Goal: Find specific page/section: Find specific page/section

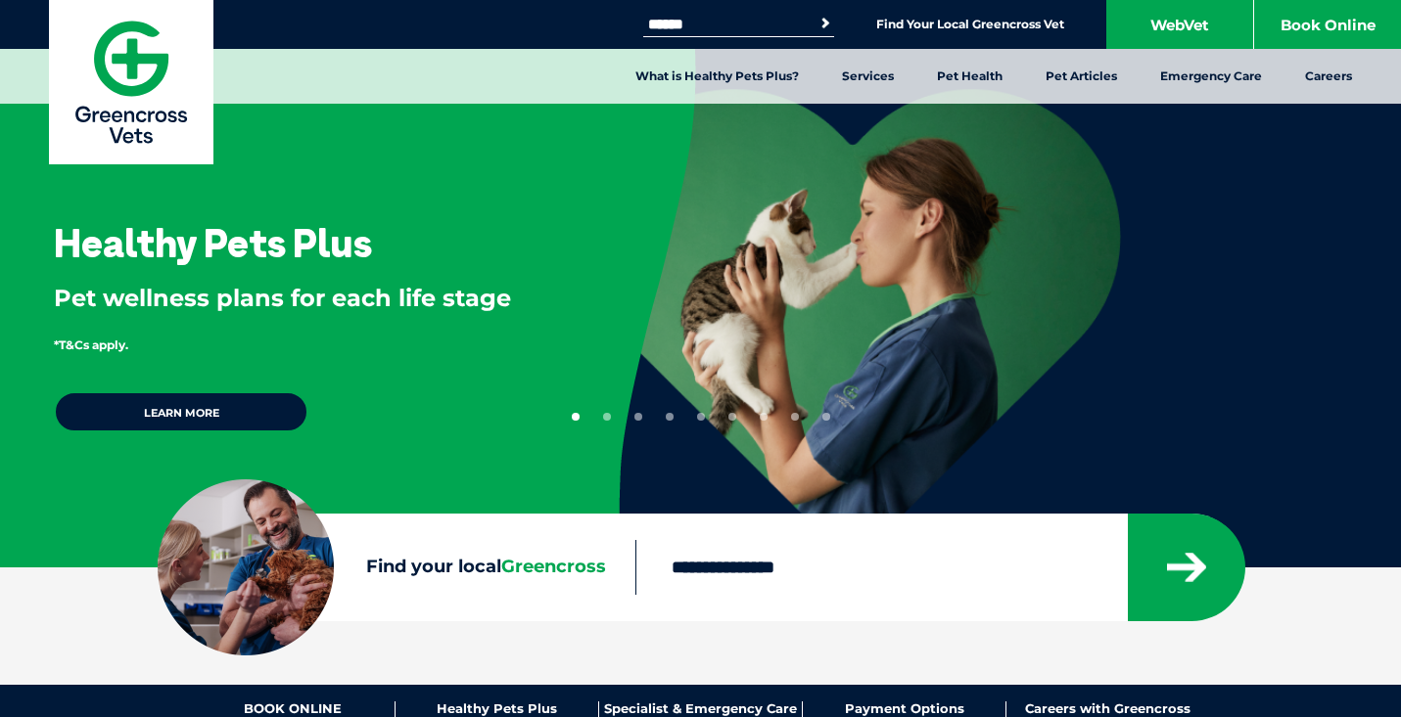
click at [777, 572] on input "Find your local Greencross" at bounding box center [880, 567] width 491 height 55
type input "****"
click at [1128, 514] on button "submit" at bounding box center [1186, 568] width 117 height 108
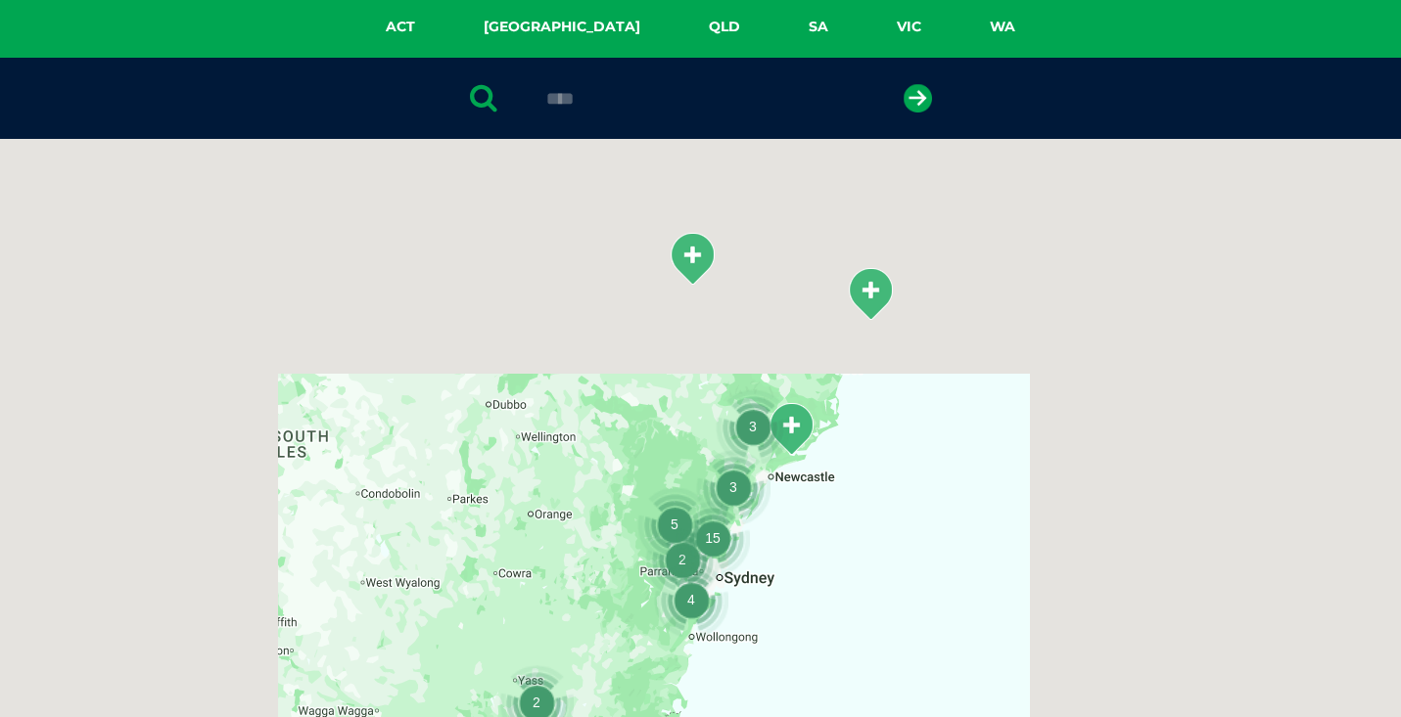
scroll to position [448, 0]
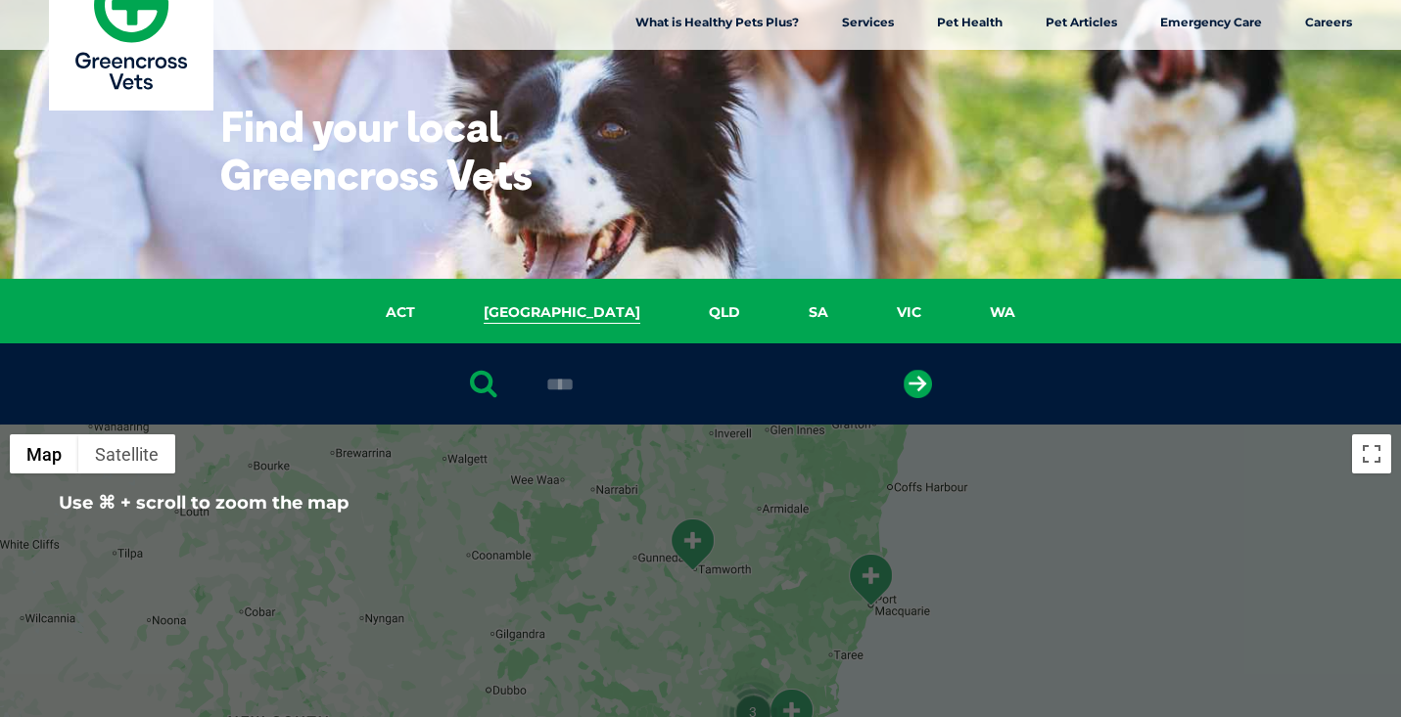
click at [552, 316] on link "[GEOGRAPHIC_DATA]" at bounding box center [561, 312] width 225 height 23
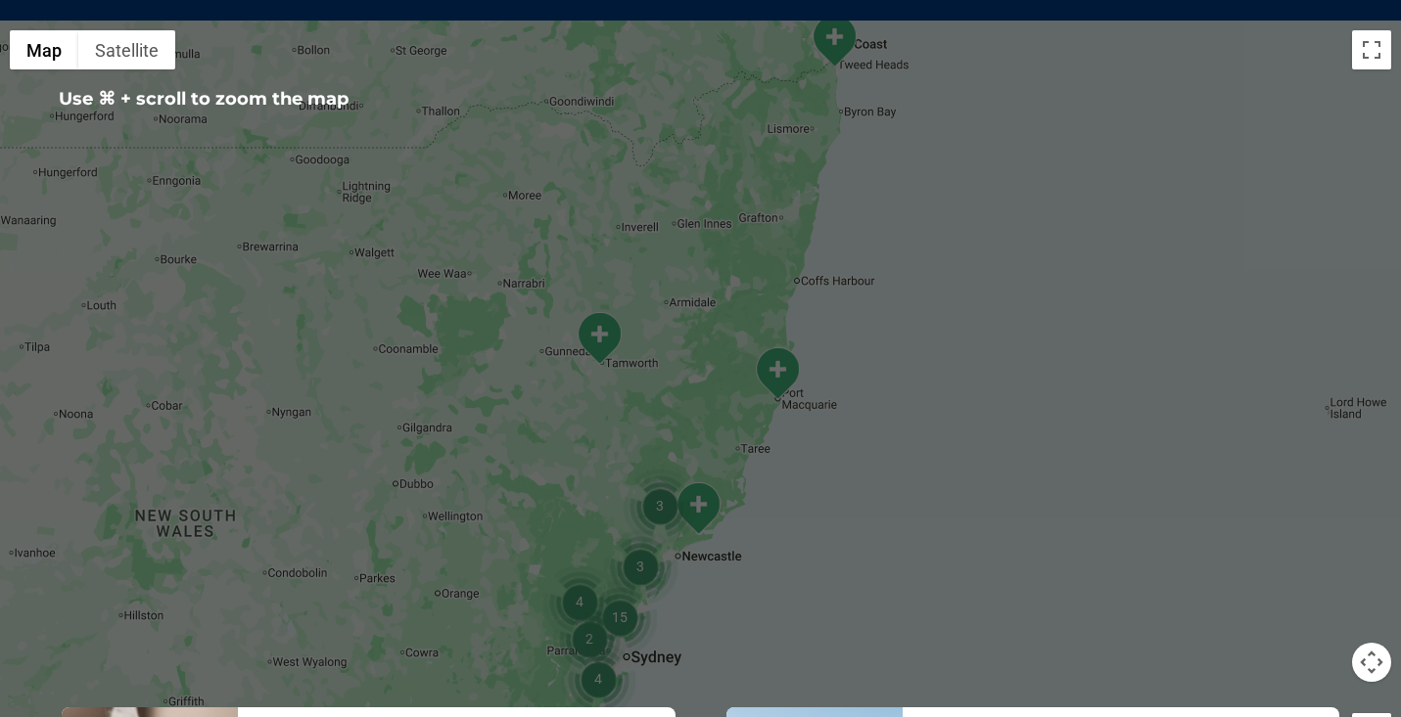
scroll to position [613, 0]
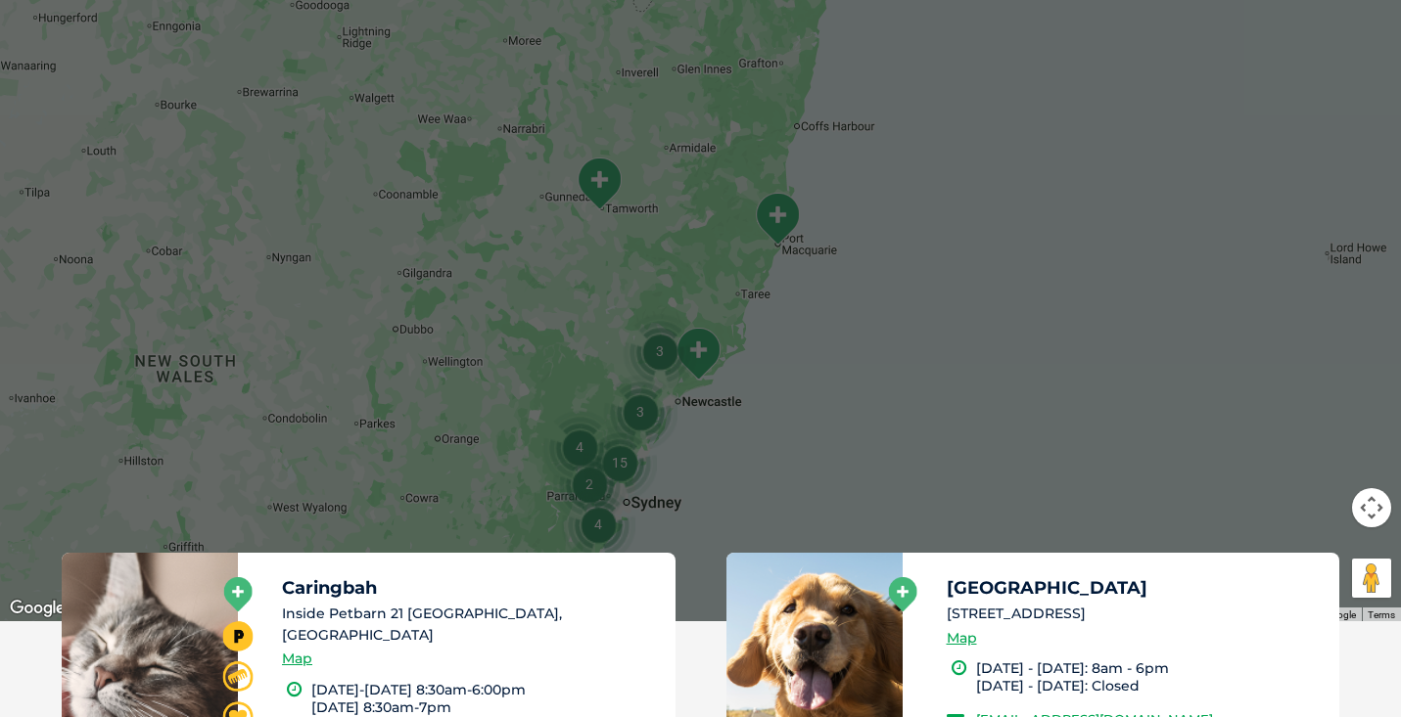
click at [622, 468] on img "15" at bounding box center [619, 463] width 74 height 74
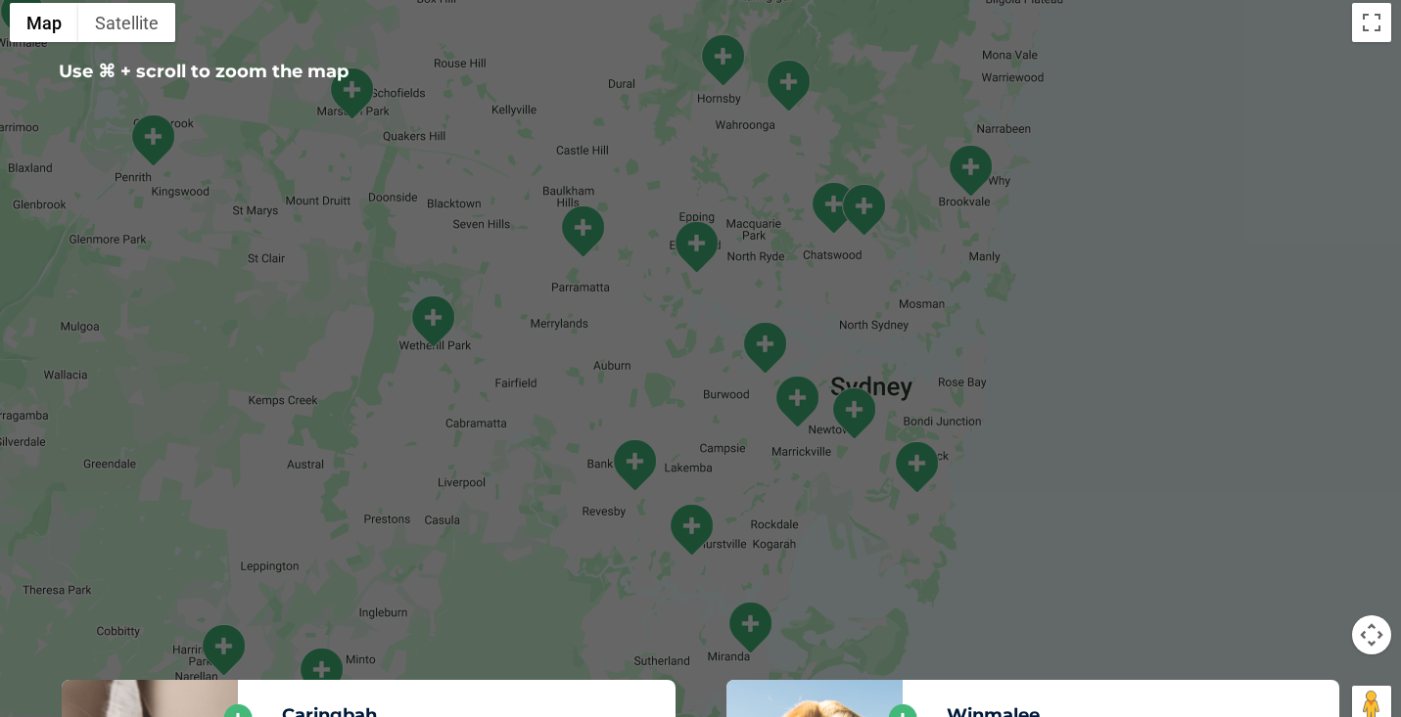
scroll to position [328, 0]
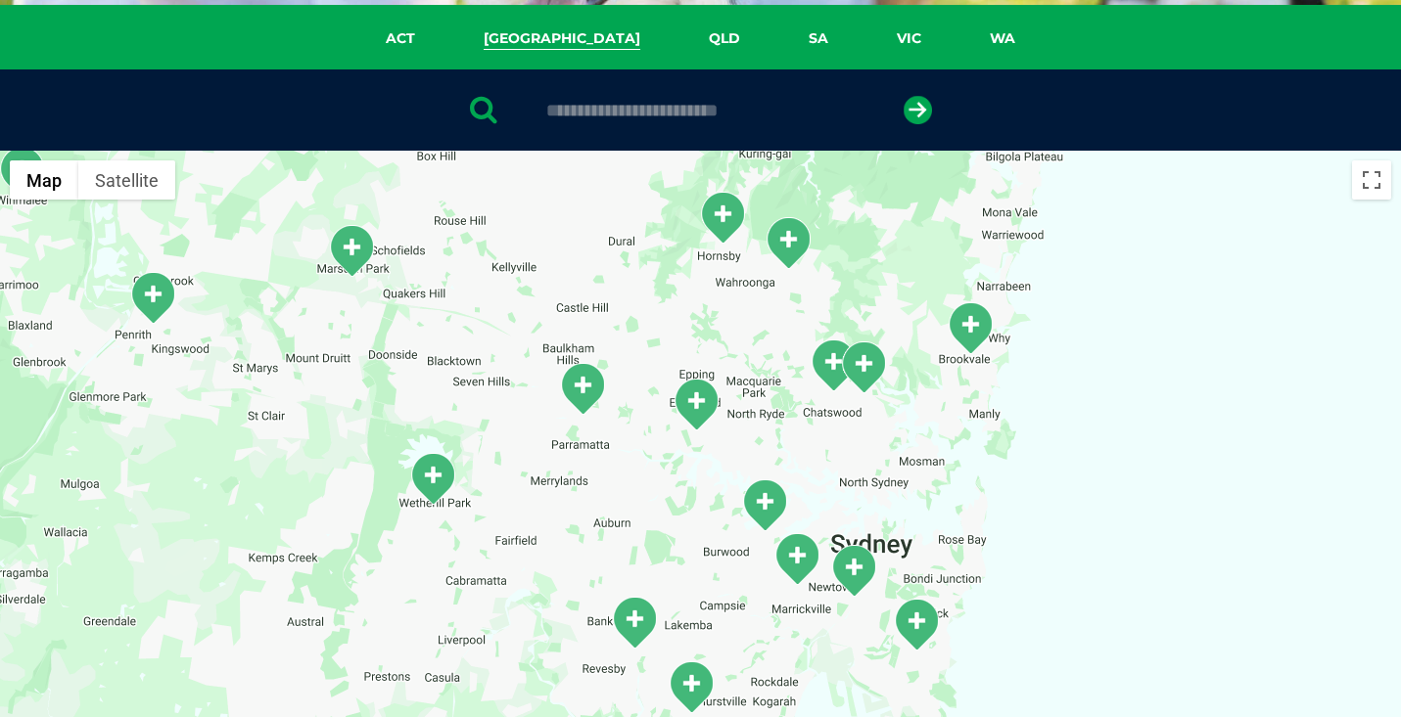
click at [583, 389] on img "North Parramatta" at bounding box center [582, 389] width 49 height 54
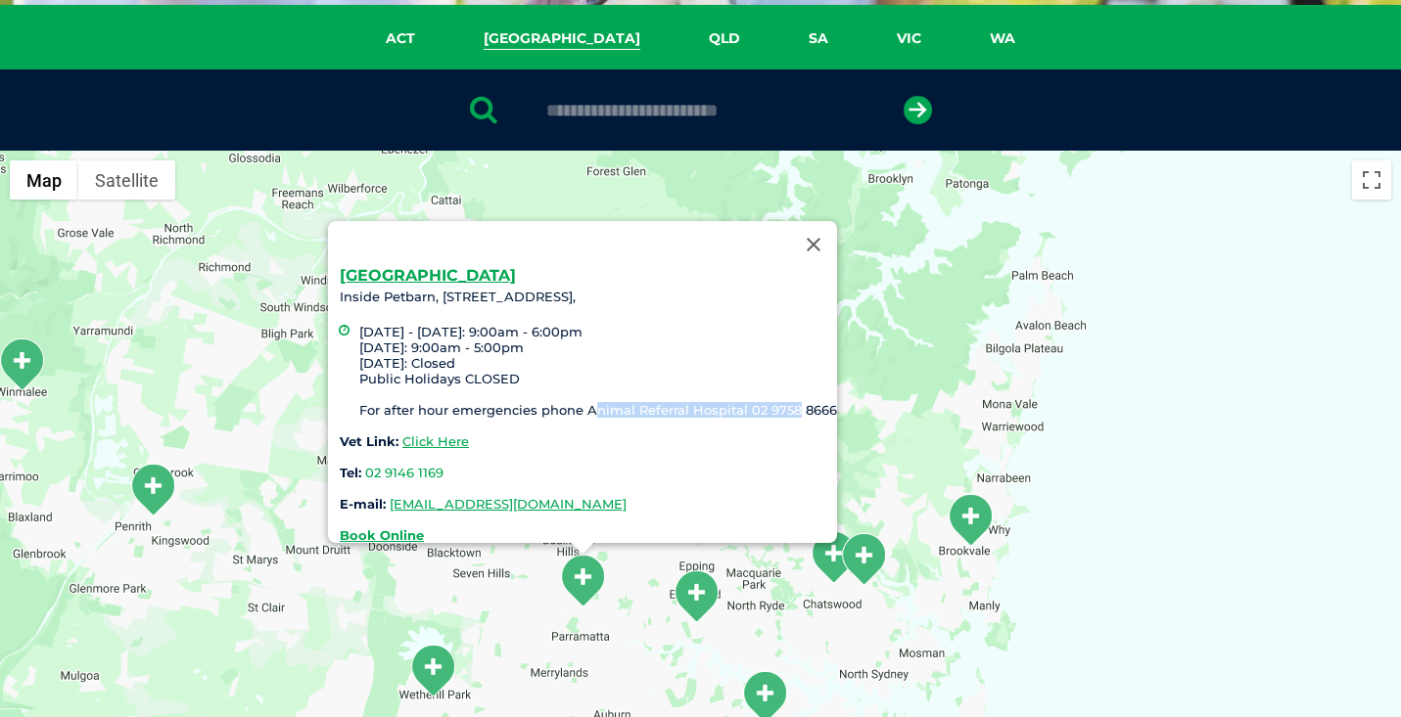
drag, startPoint x: 577, startPoint y: 396, endPoint x: 676, endPoint y: 399, distance: 98.9
click at [782, 397] on li "[DATE] - [DATE]: 9:00am - 6:00pm [DATE]: 9:00am - 5:00pm [DATE]: Closed Public …" at bounding box center [598, 371] width 478 height 94
click at [623, 397] on li "[DATE] - [DATE]: 9:00am - 6:00pm [DATE]: 9:00am - 5:00pm [DATE]: Closed Public …" at bounding box center [598, 371] width 478 height 94
drag, startPoint x: 580, startPoint y: 397, endPoint x: 716, endPoint y: 402, distance: 136.1
click at [716, 402] on li "[DATE] - [DATE]: 9:00am - 6:00pm [DATE]: 9:00am - 5:00pm [DATE]: Closed Public …" at bounding box center [598, 371] width 478 height 94
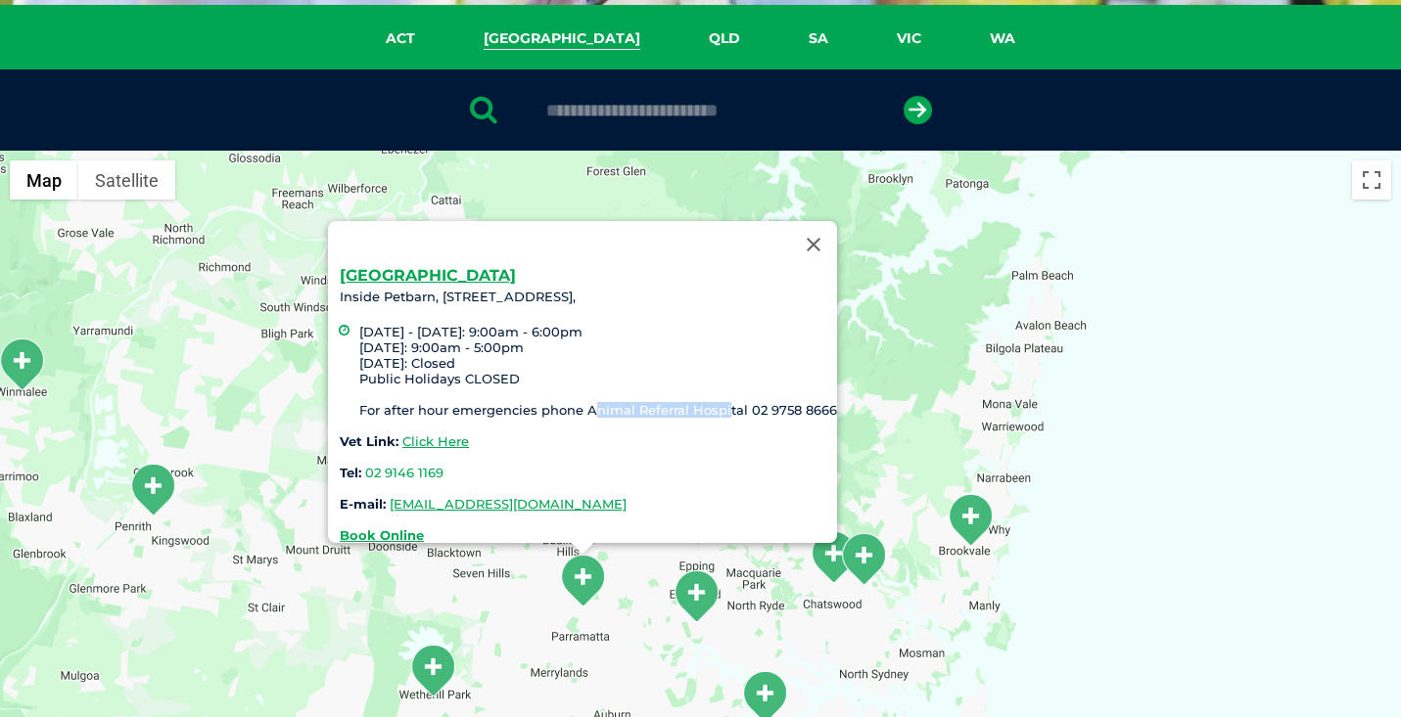
click at [590, 395] on li "[DATE] - [DATE]: 9:00am - 6:00pm [DATE]: 9:00am - 5:00pm [DATE]: Closed Public …" at bounding box center [598, 371] width 478 height 94
click at [602, 401] on li "[DATE] - [DATE]: 9:00am - 6:00pm [DATE]: 9:00am - 5:00pm [DATE]: Closed Public …" at bounding box center [598, 371] width 478 height 94
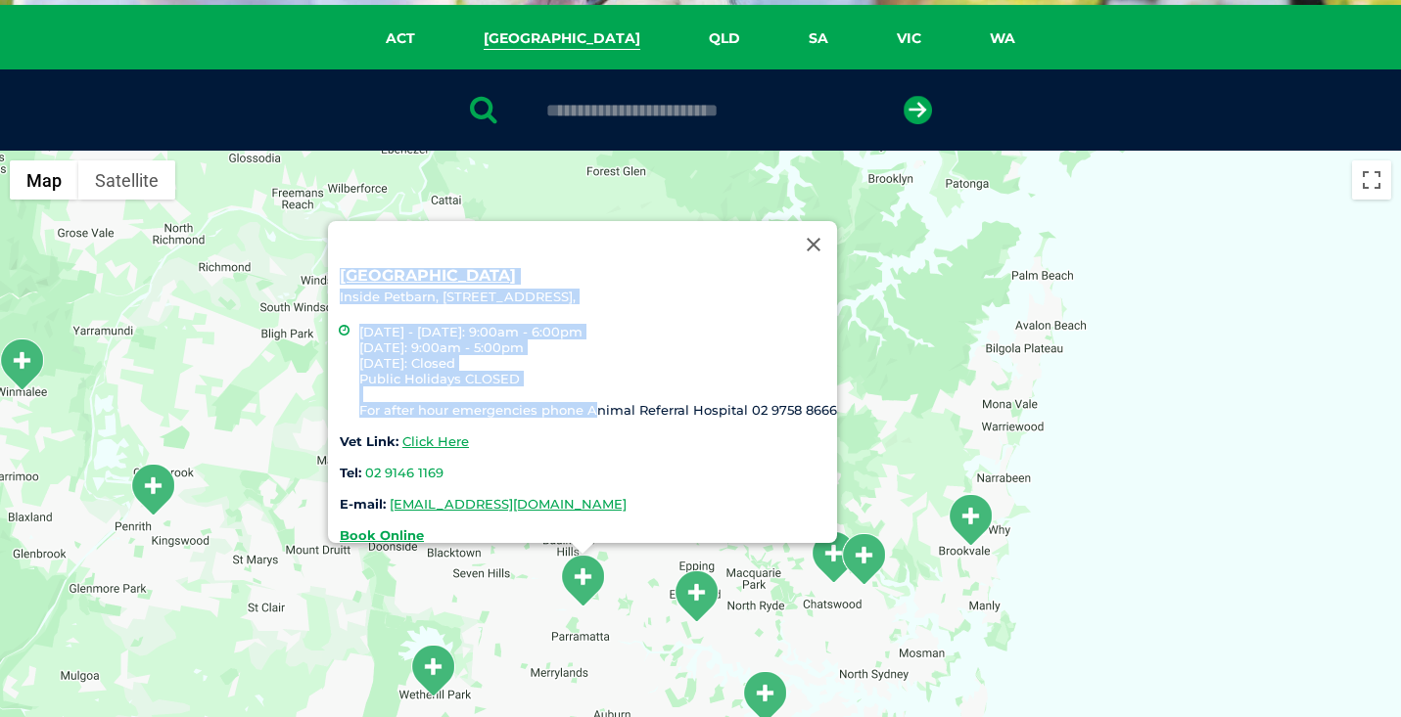
drag, startPoint x: 581, startPoint y: 399, endPoint x: 670, endPoint y: 398, distance: 89.1
click at [844, 398] on div "[GEOGRAPHIC_DATA], [STREET_ADDRESS], [DATE] - [DATE]: 9:00am - 6:00pm [DATE]: 9…" at bounding box center [700, 529] width 1401 height 756
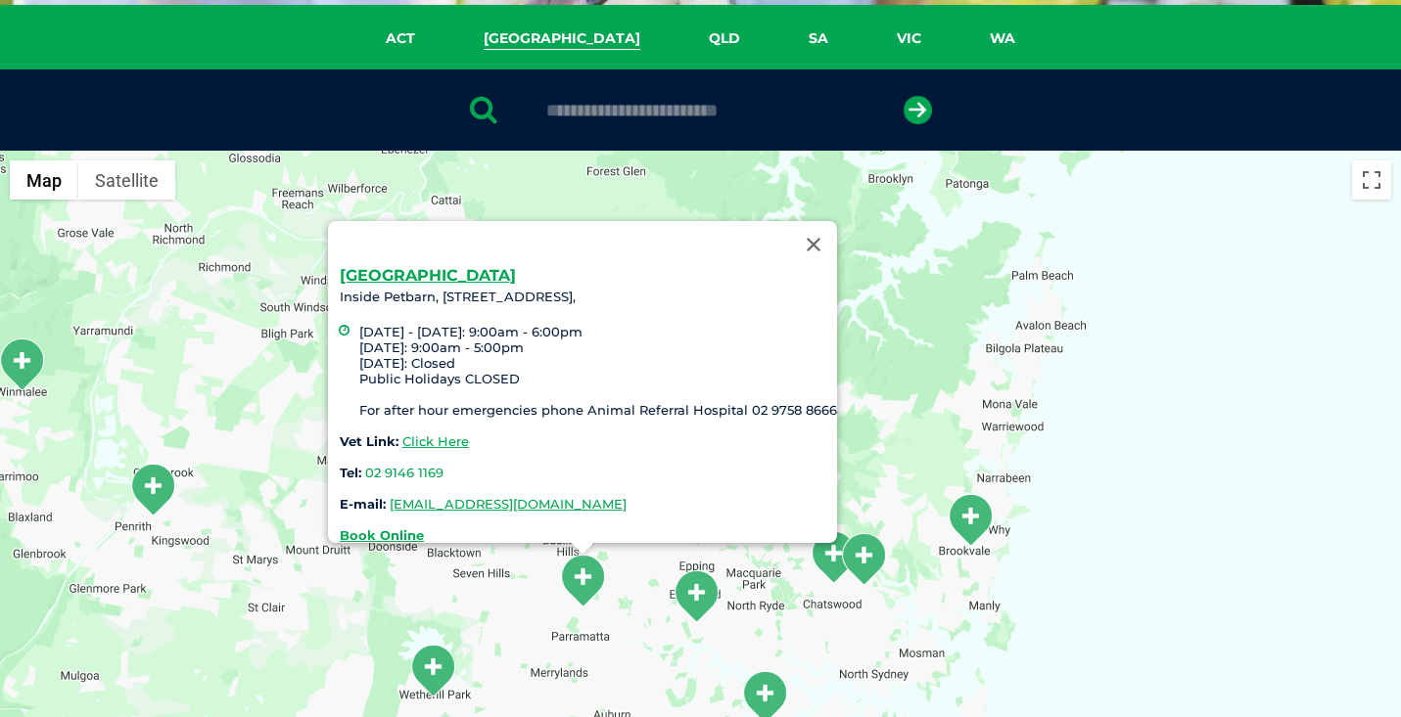
click at [650, 397] on li "[DATE] - [DATE]: 9:00am - 6:00pm [DATE]: 9:00am - 5:00pm [DATE]: Closed Public …" at bounding box center [598, 371] width 478 height 94
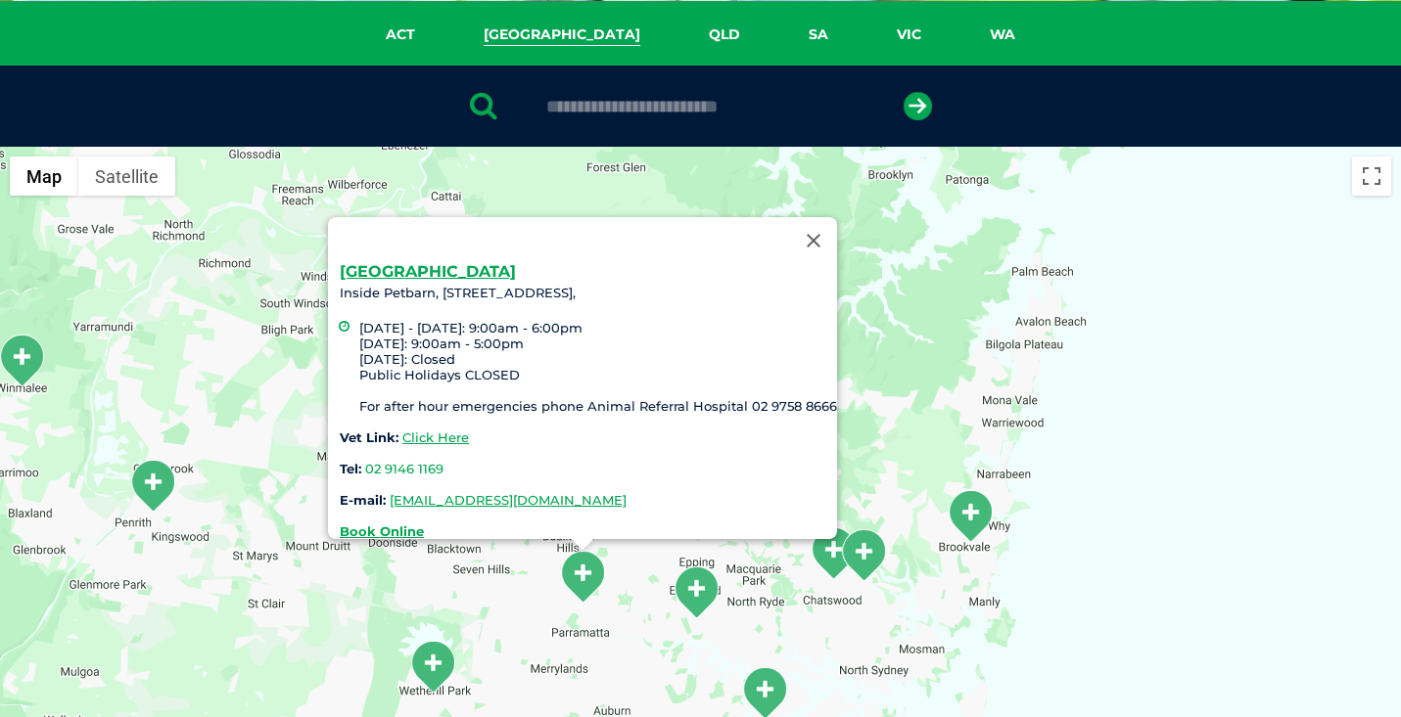
scroll to position [332, 0]
click at [816, 230] on button "Close" at bounding box center [813, 240] width 47 height 47
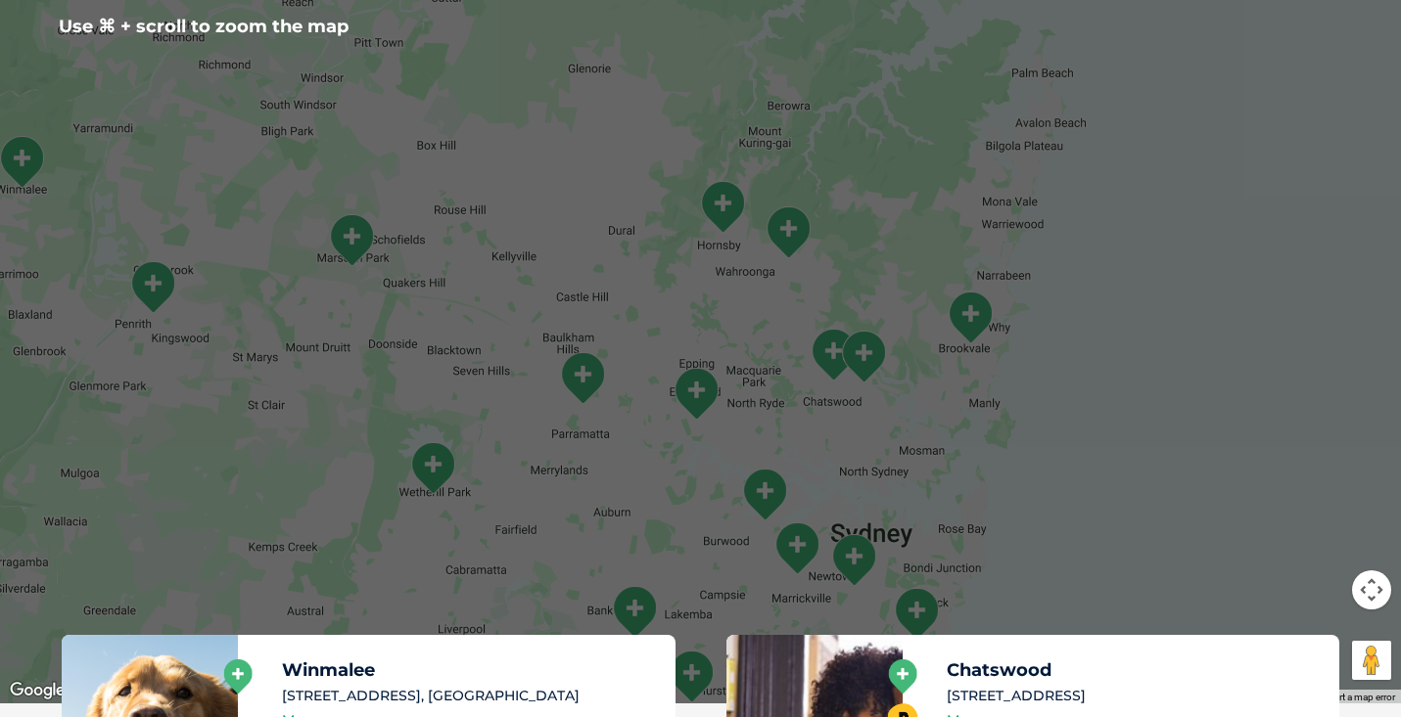
scroll to position [496, 0]
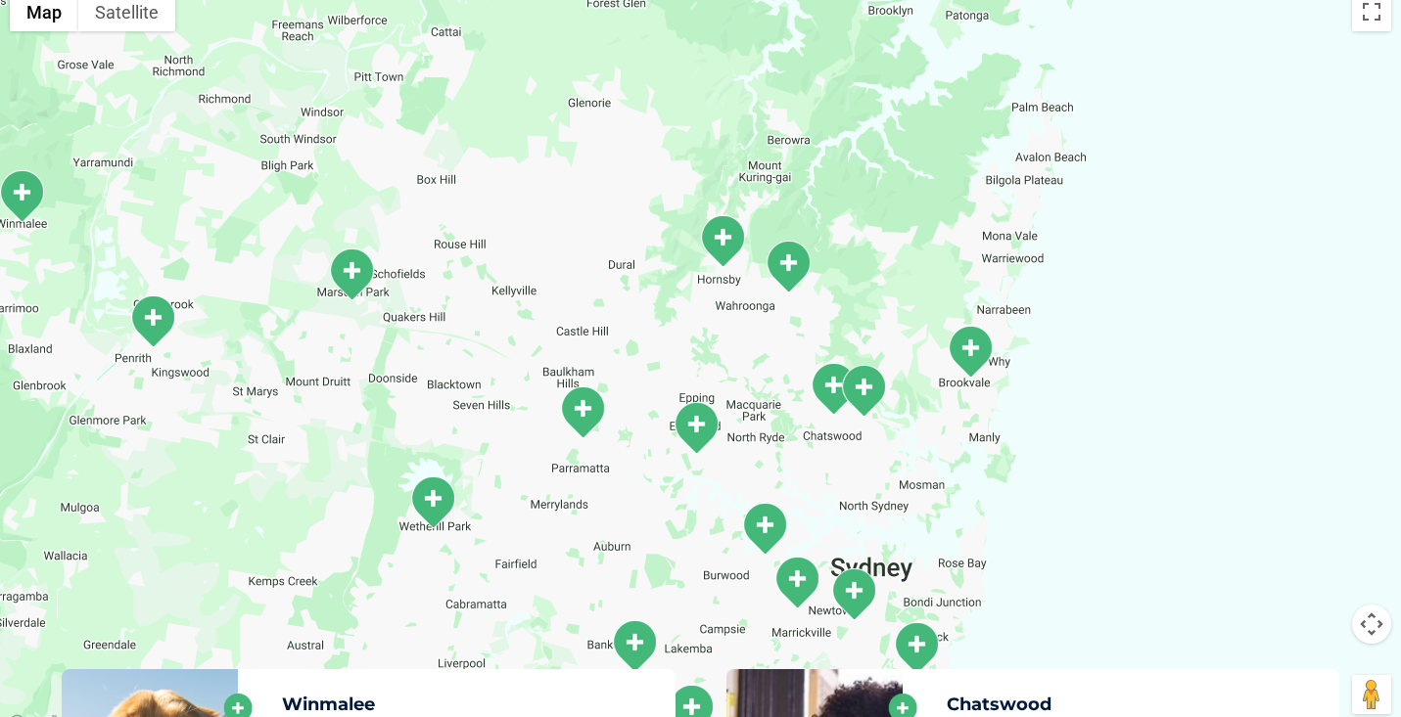
click at [339, 274] on img "Marsden Park" at bounding box center [351, 275] width 49 height 54
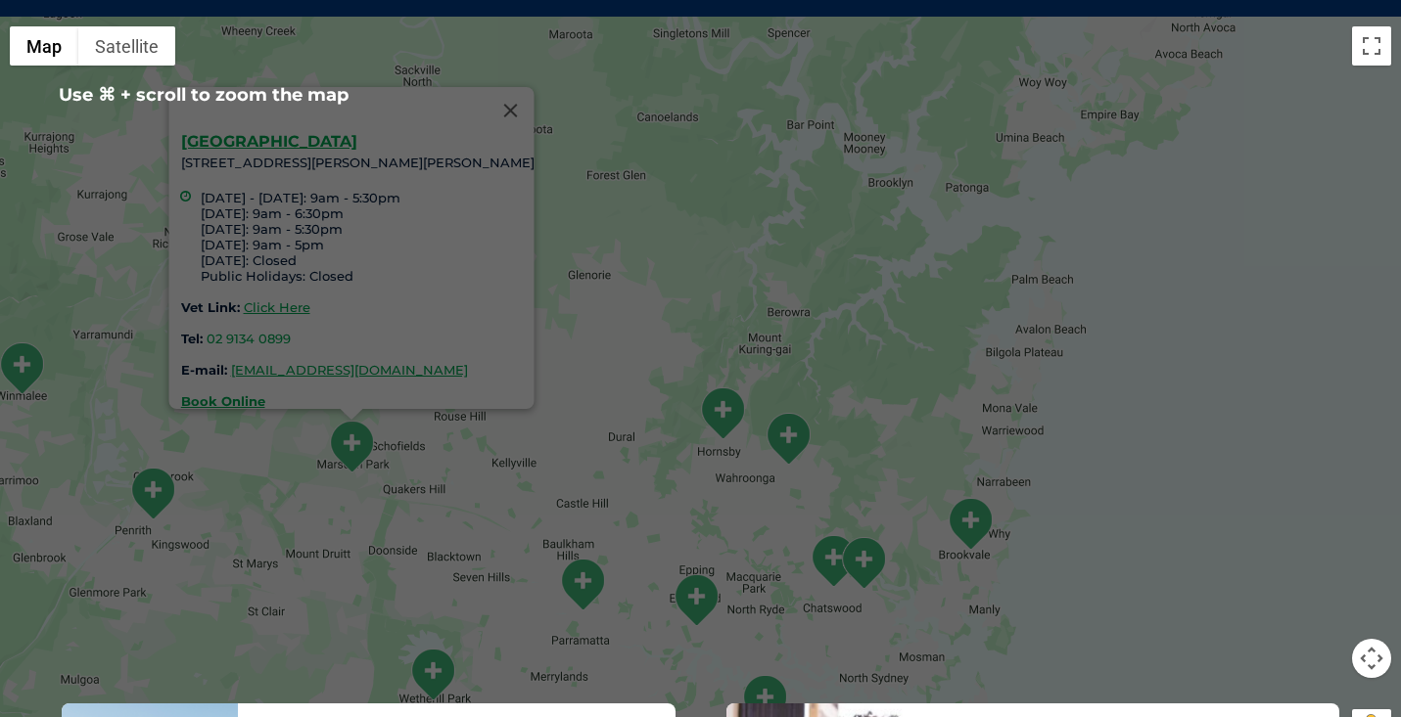
scroll to position [415, 0]
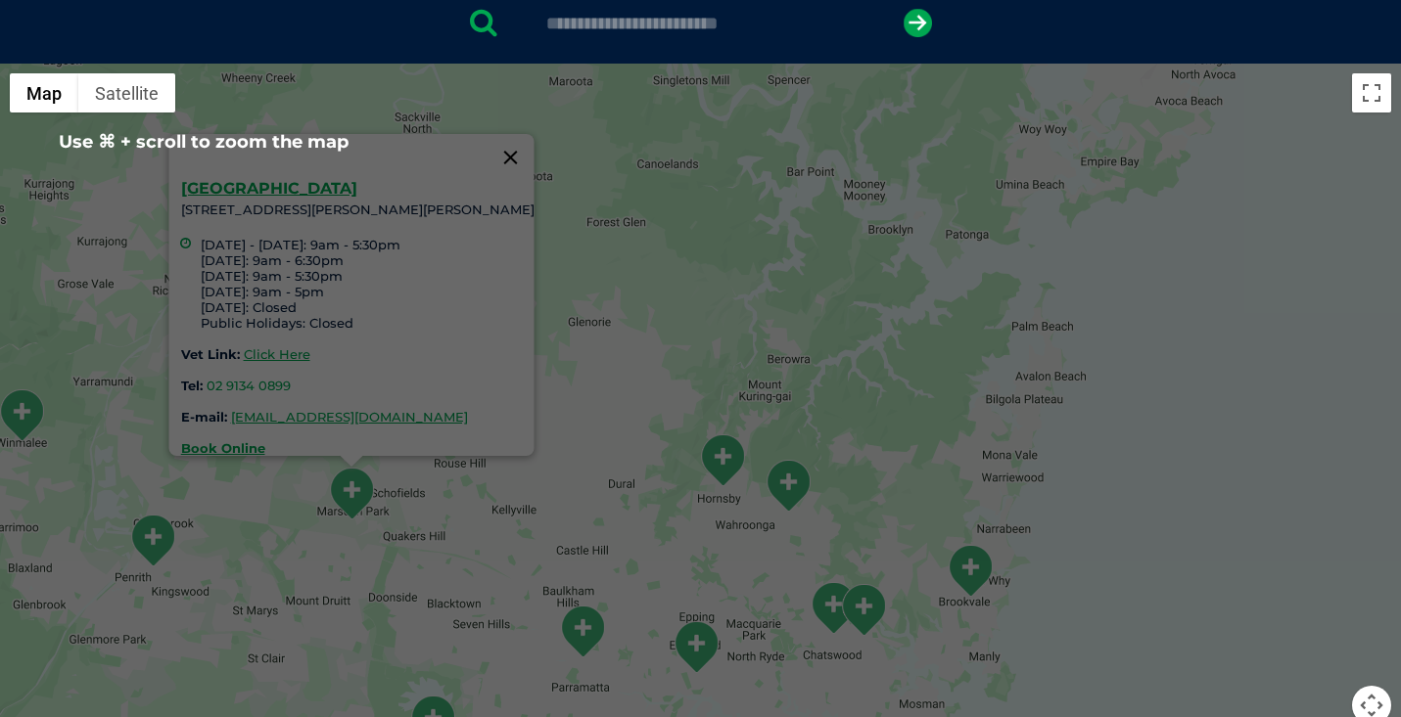
click at [526, 146] on button "Close" at bounding box center [509, 157] width 47 height 47
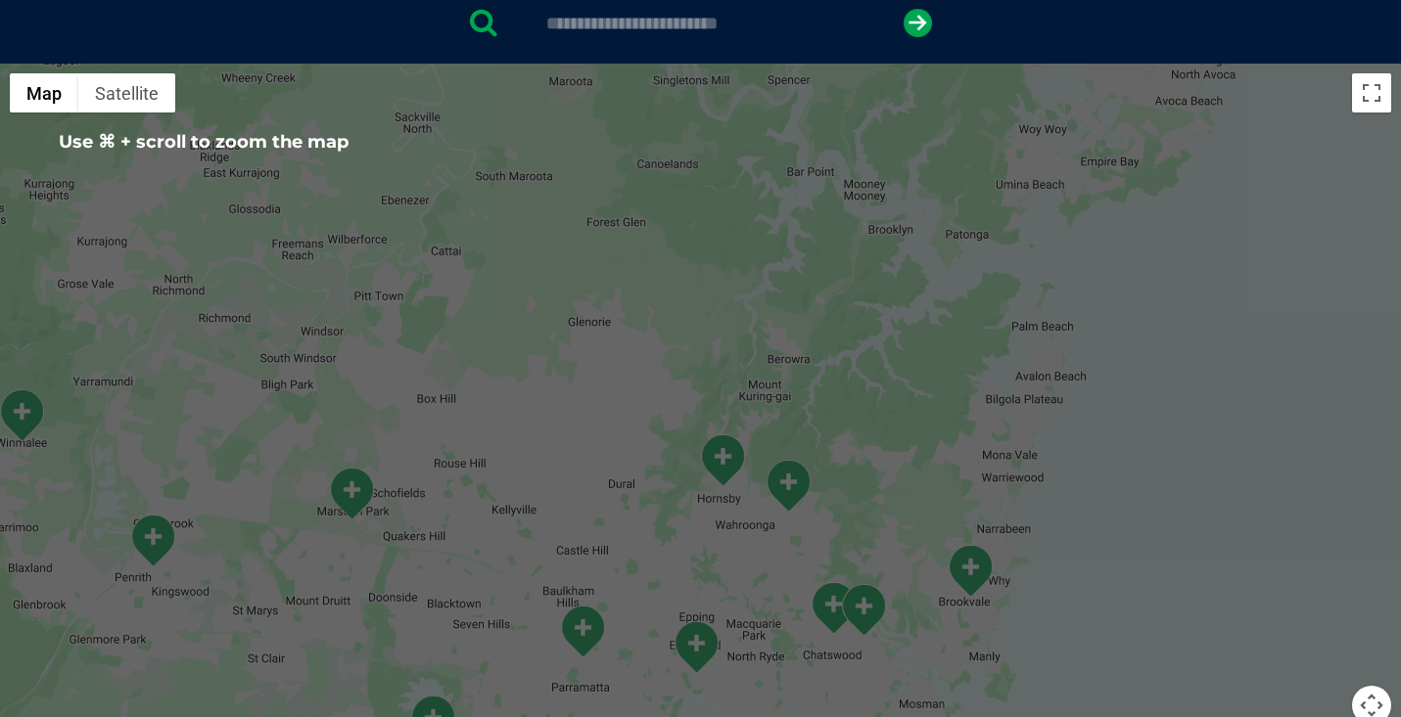
scroll to position [0, 0]
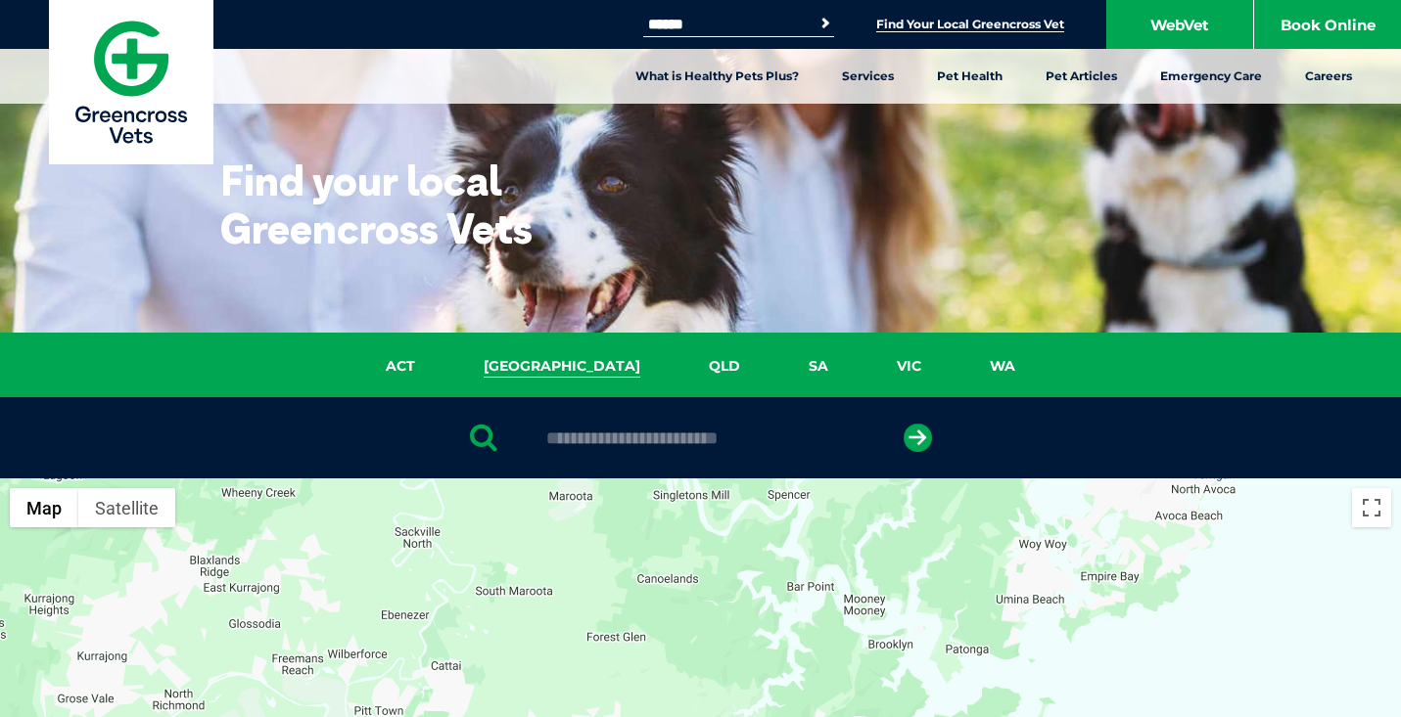
click at [1177, 442] on div at bounding box center [700, 437] width 1401 height 81
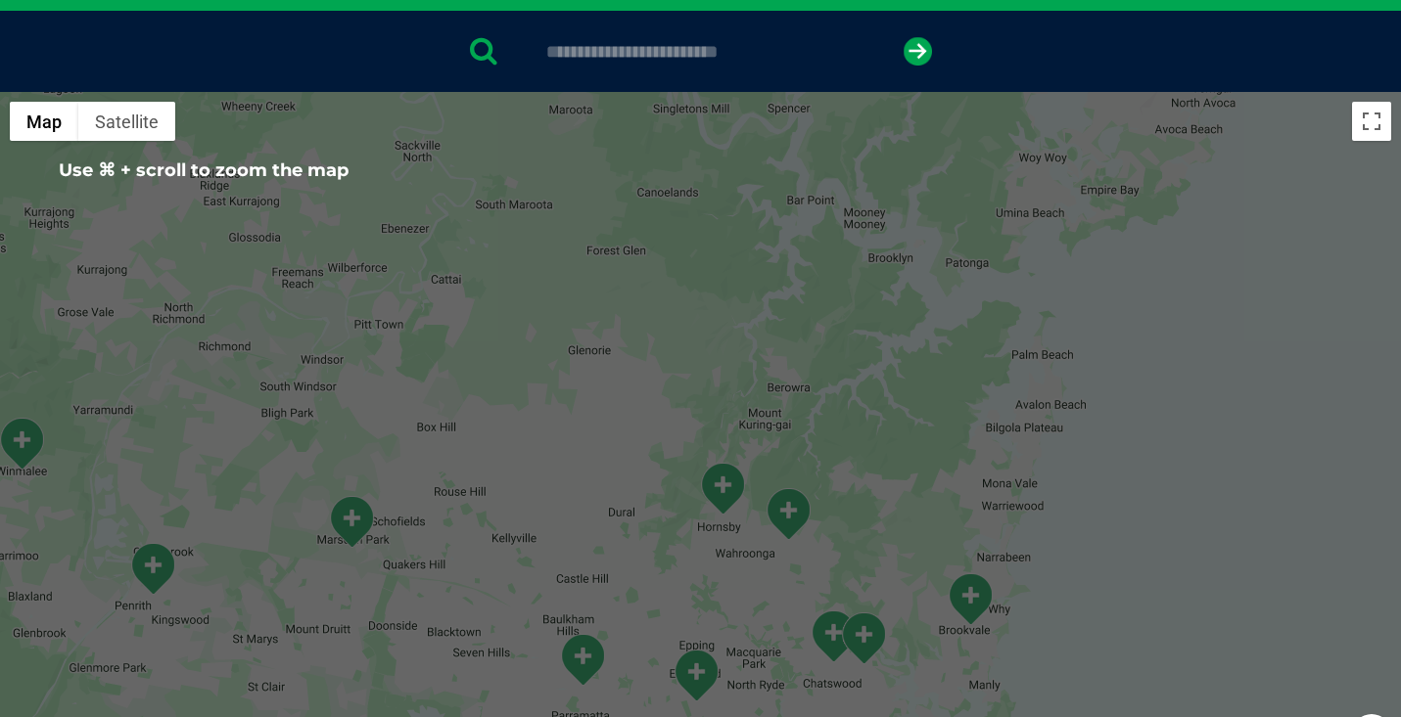
scroll to position [391, 0]
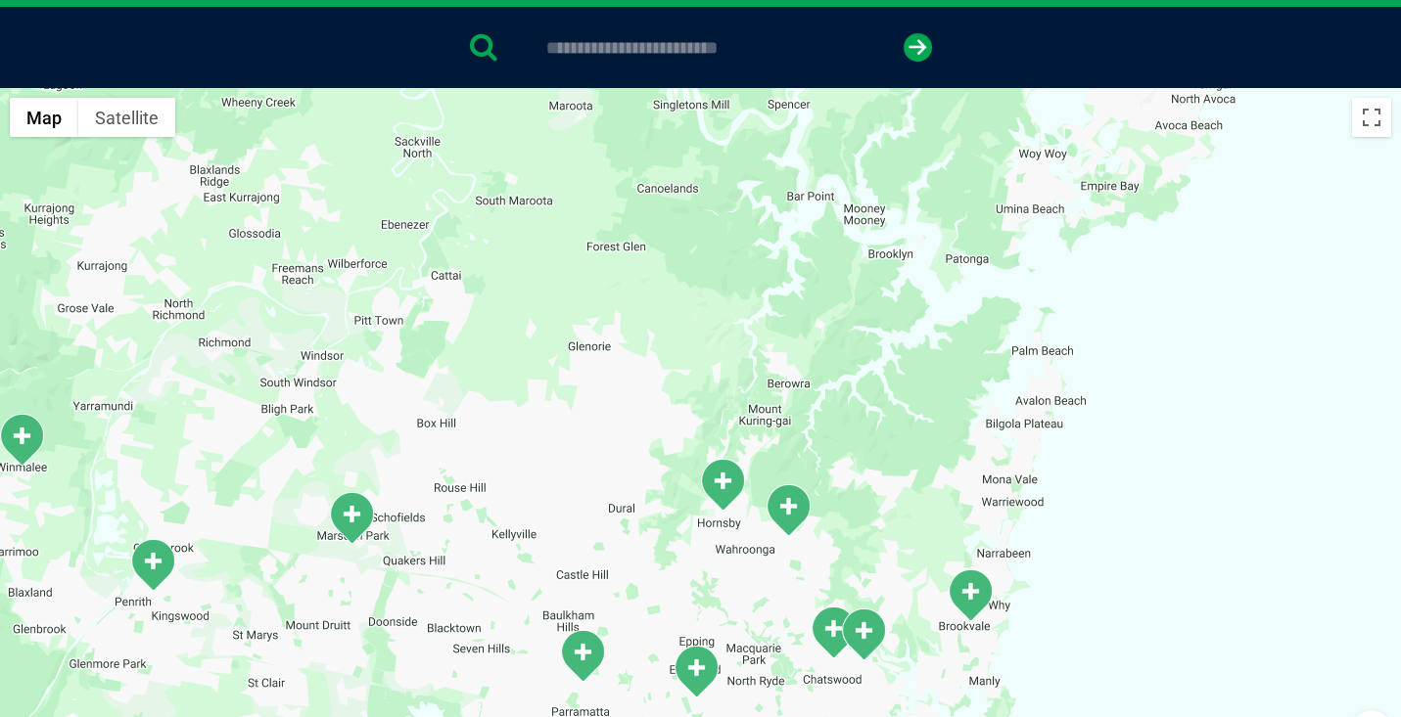
click at [1143, 43] on div at bounding box center [700, 47] width 1401 height 81
